Goal: Communication & Community: Answer question/provide support

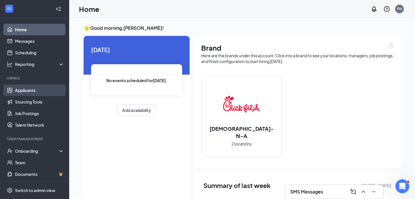
click at [48, 88] on link "Applicants" at bounding box center [39, 90] width 49 height 12
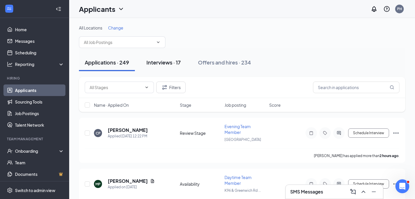
click at [174, 62] on div "Interviews · 17" at bounding box center [164, 62] width 34 height 7
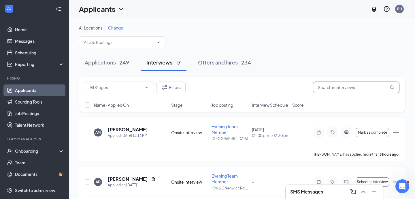
click at [328, 89] on input "text" at bounding box center [356, 87] width 87 height 12
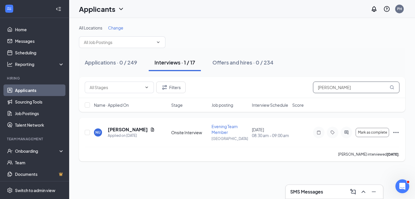
type input "[PERSON_NAME]"
click at [124, 129] on h5 "[PERSON_NAME]" at bounding box center [128, 129] width 40 height 6
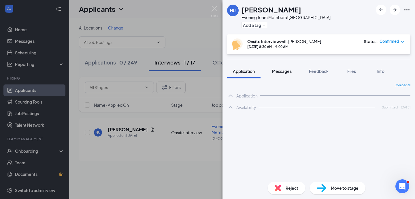
click at [288, 72] on span "Messages" at bounding box center [282, 70] width 20 height 5
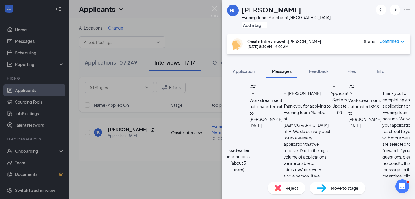
scroll to position [197, 0]
type textarea "Hey [PERSON_NAME], sorry for the delay. I was able to speak with [PERSON_NAME] …"
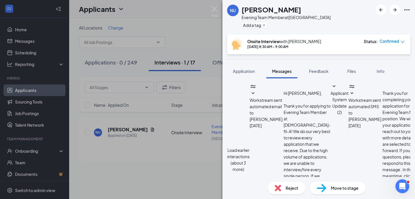
checkbox input "true"
click at [216, 9] on img at bounding box center [214, 11] width 7 height 11
